Goal: Information Seeking & Learning: Learn about a topic

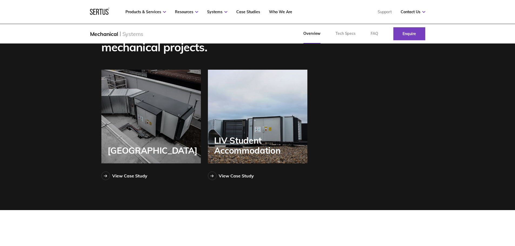
scroll to position [811, 0]
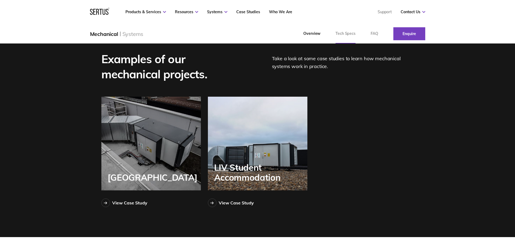
click at [346, 35] on link "Tech Specs" at bounding box center [345, 33] width 35 height 19
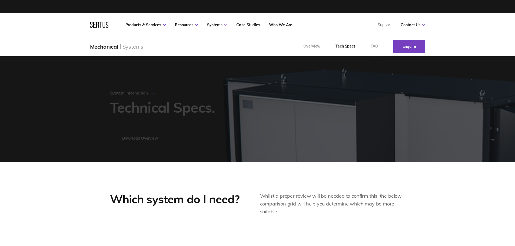
click at [373, 49] on link "FAQ" at bounding box center [374, 46] width 23 height 19
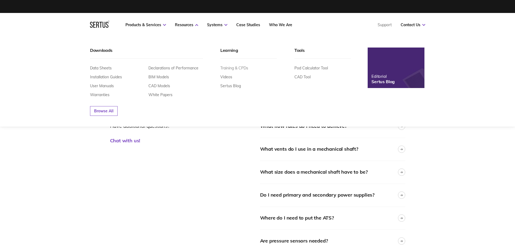
click at [244, 67] on link "Training & CPDs" at bounding box center [234, 68] width 28 height 5
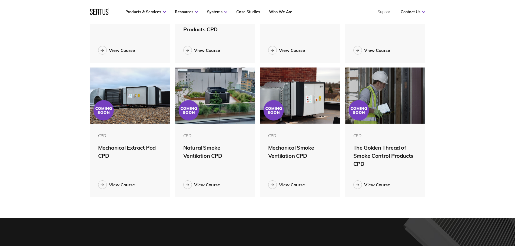
scroll to position [270, 0]
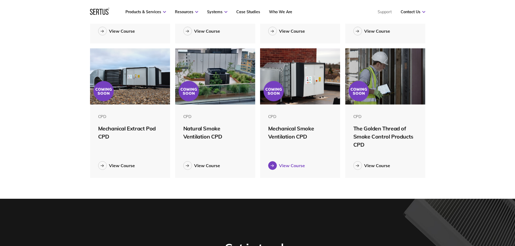
click at [290, 167] on div "View Course" at bounding box center [292, 165] width 26 height 5
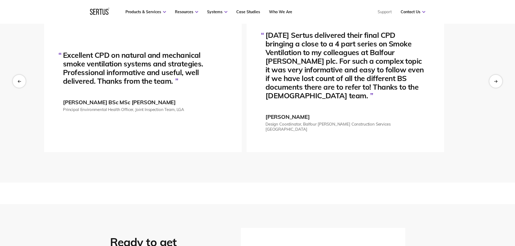
scroll to position [1162, 0]
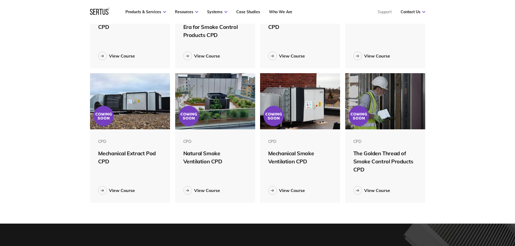
scroll to position [273, 343]
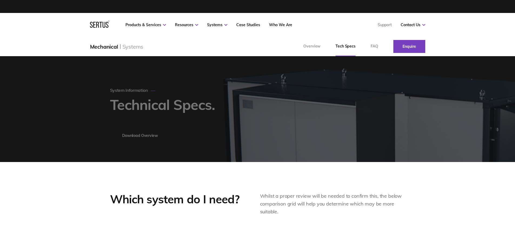
scroll to position [811, 0]
